Goal: Entertainment & Leisure: Browse casually

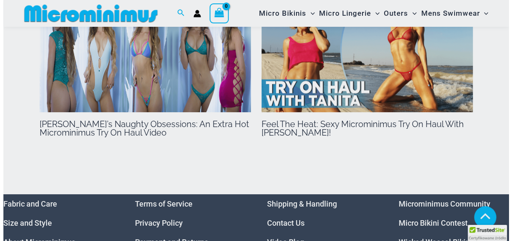
scroll to position [1827, 0]
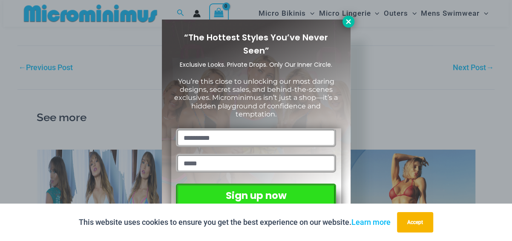
click at [351, 18] on icon at bounding box center [348, 22] width 8 height 8
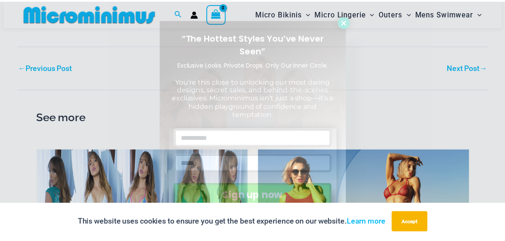
scroll to position [1813, 0]
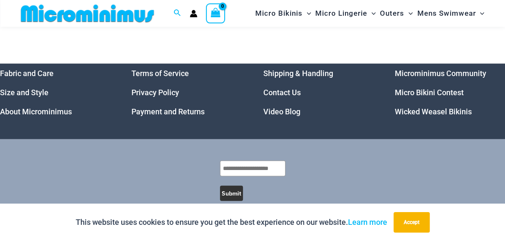
scroll to position [838, 0]
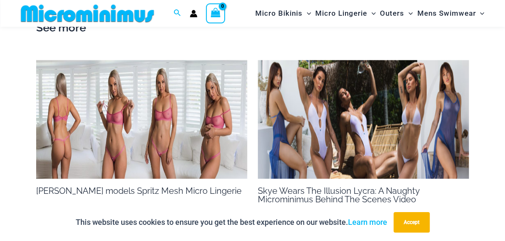
click at [379, 106] on img at bounding box center [363, 119] width 211 height 119
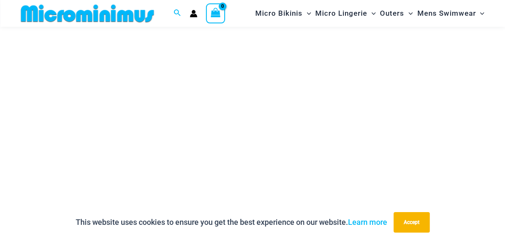
scroll to position [120, 0]
click at [420, 224] on button "Accept" at bounding box center [412, 222] width 36 height 20
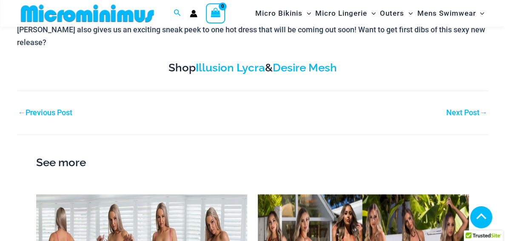
scroll to position [585, 0]
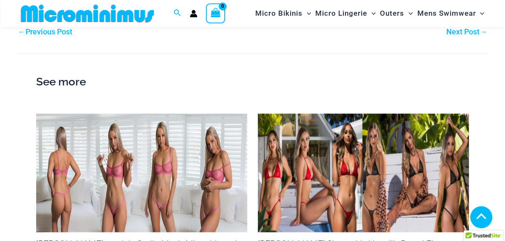
click at [149, 165] on img at bounding box center [141, 173] width 211 height 119
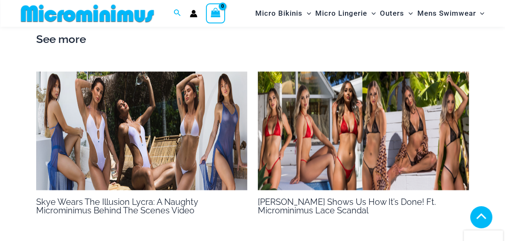
scroll to position [673, 0]
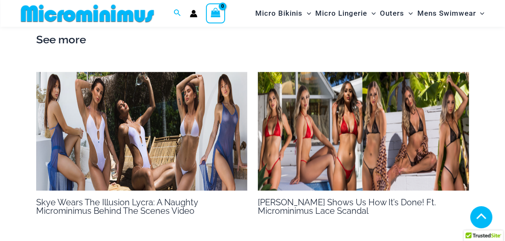
click at [345, 115] on img at bounding box center [363, 131] width 211 height 119
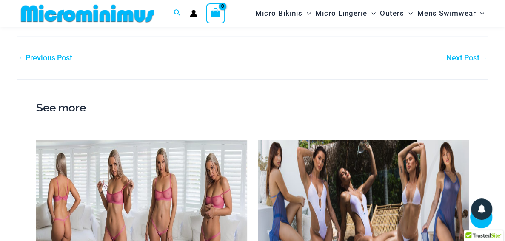
scroll to position [588, 0]
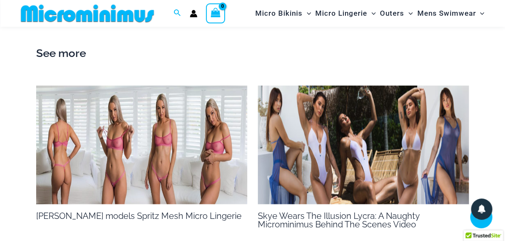
click at [365, 125] on img at bounding box center [363, 145] width 211 height 119
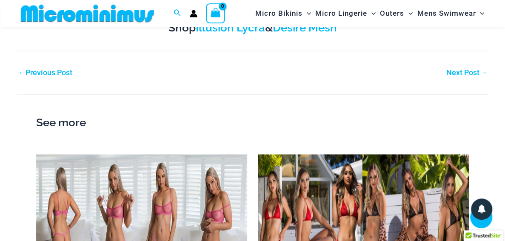
scroll to position [545, 0]
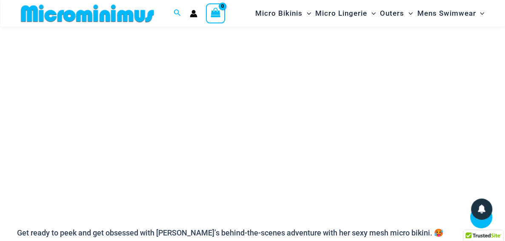
scroll to position [163, 0]
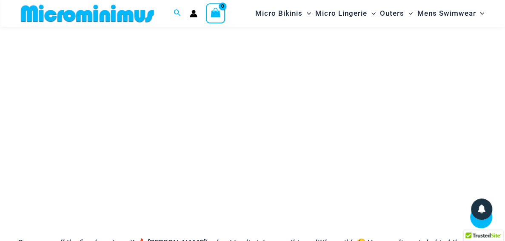
scroll to position [163, 0]
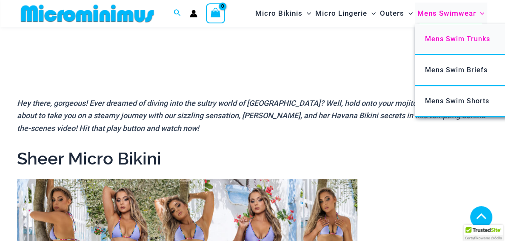
scroll to position [290, 0]
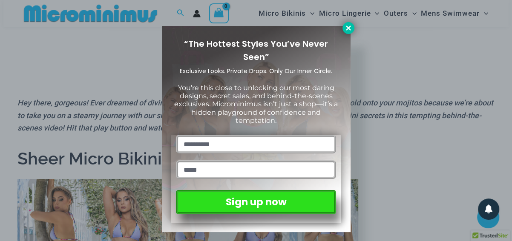
click at [345, 28] on icon at bounding box center [348, 28] width 8 height 8
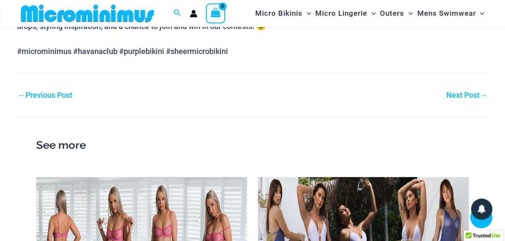
scroll to position [886, 0]
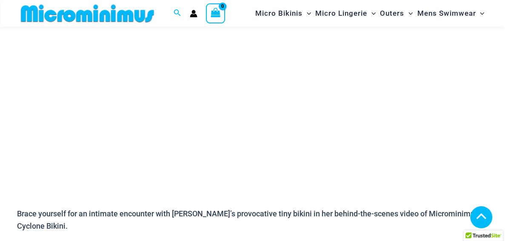
scroll to position [162, 0]
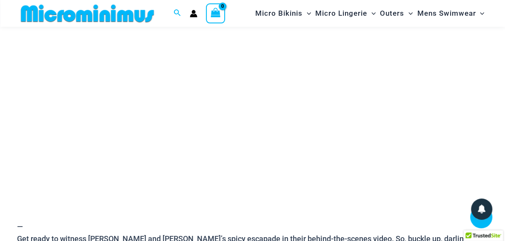
scroll to position [163, 0]
